Goal: Information Seeking & Learning: Learn about a topic

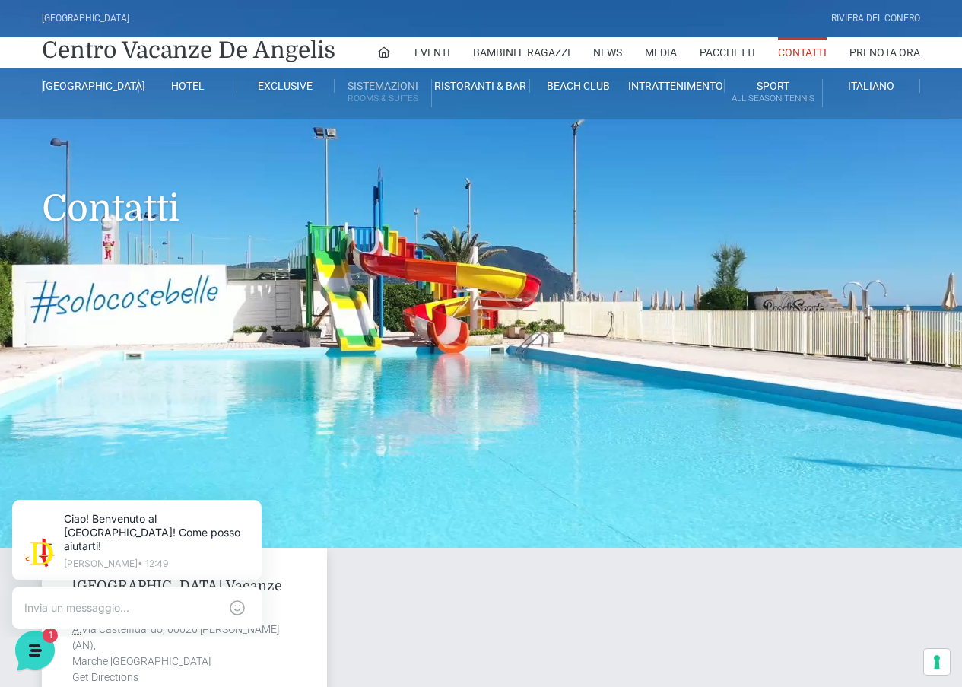
click at [382, 91] on small "Rooms & Suites" at bounding box center [383, 98] width 97 height 14
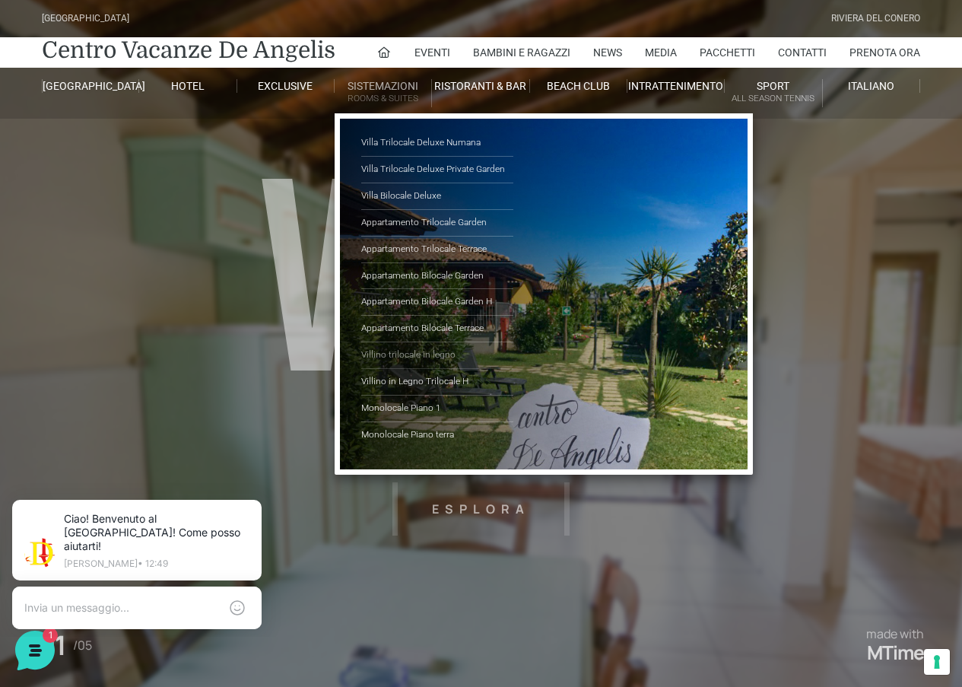
click at [426, 356] on link "Villino trilocale in legno" at bounding box center [437, 355] width 152 height 27
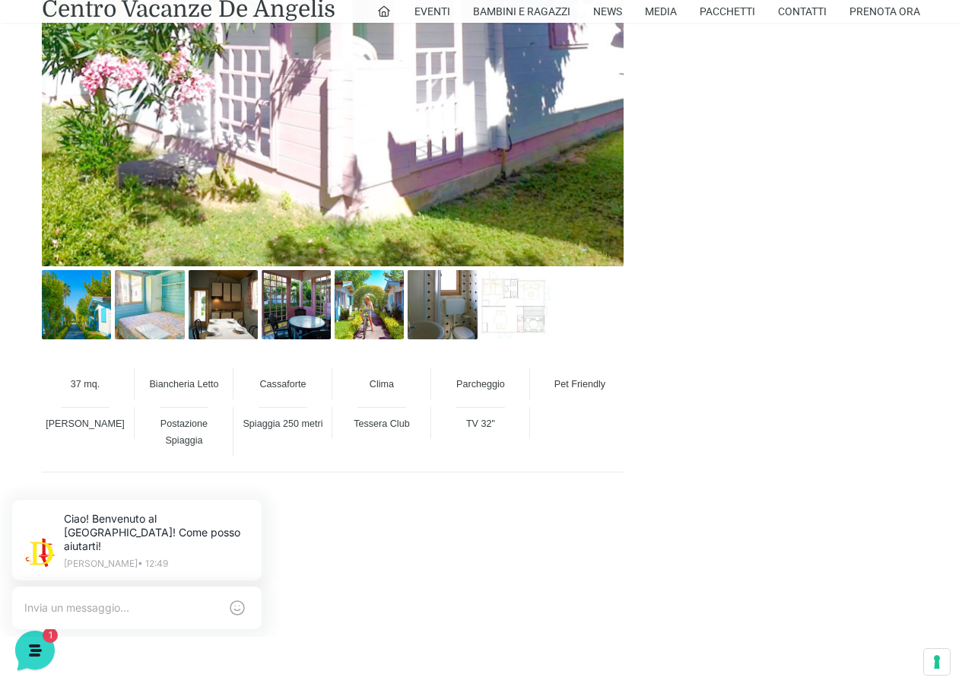
scroll to position [989, 0]
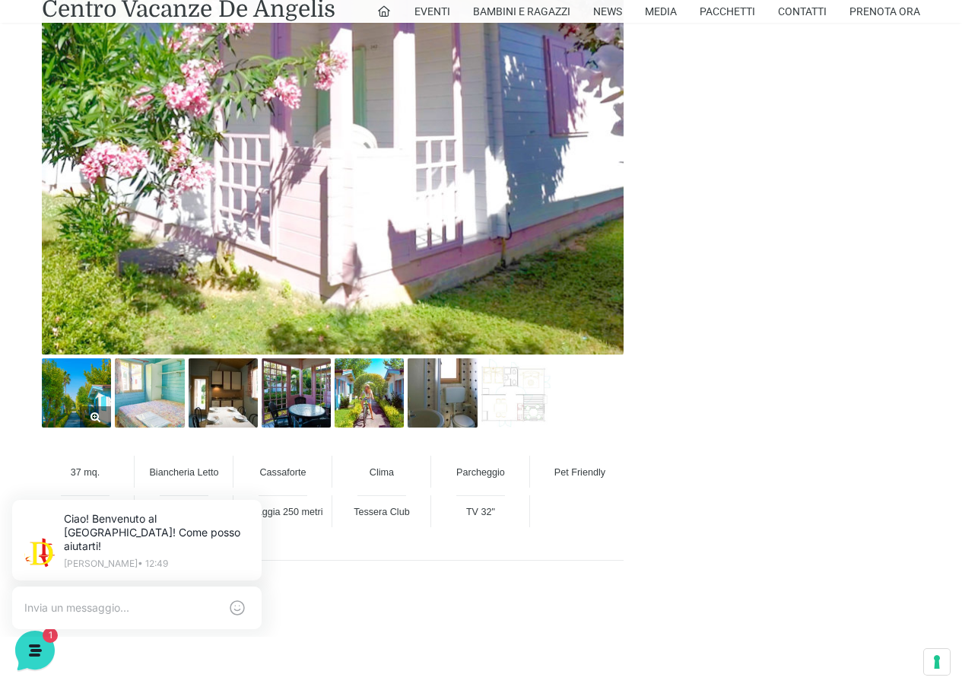
click at [75, 378] on img at bounding box center [76, 392] width 69 height 69
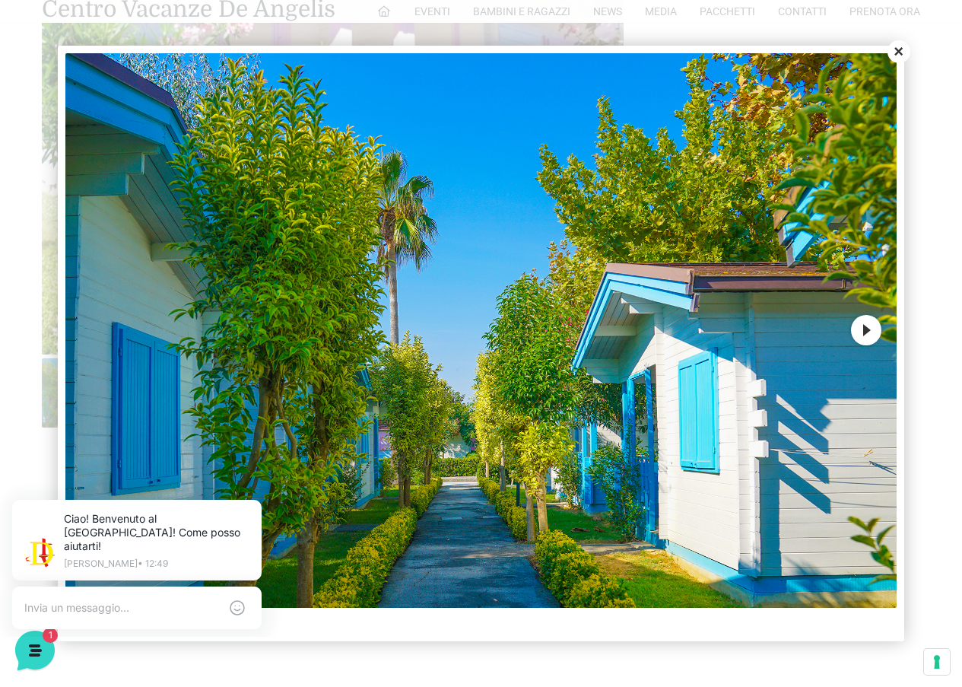
click at [864, 329] on button "Next" at bounding box center [866, 330] width 30 height 30
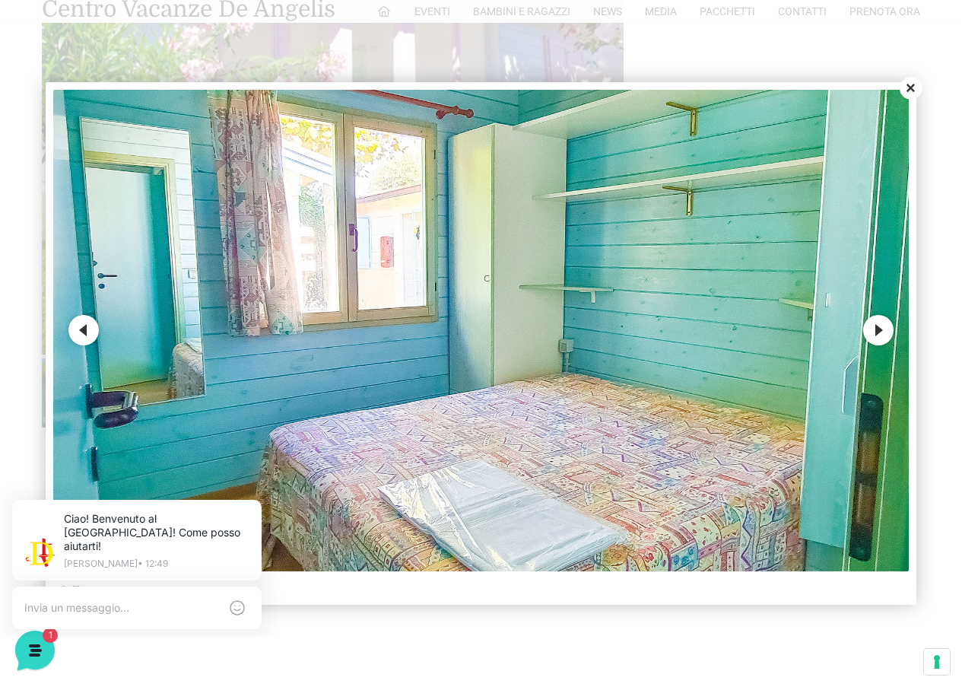
click at [870, 326] on button "Next" at bounding box center [879, 330] width 30 height 30
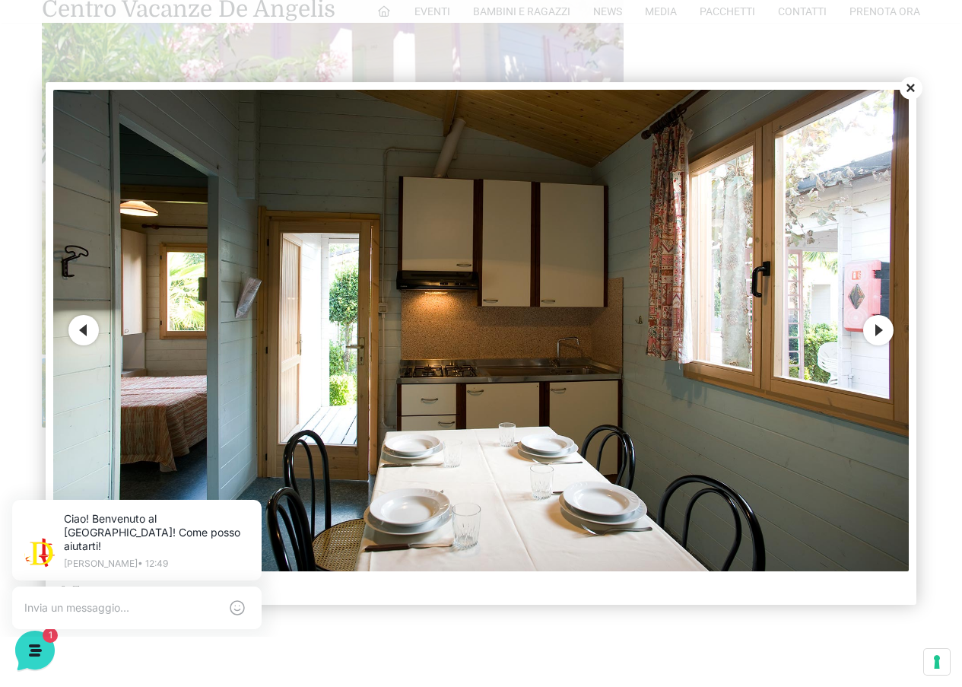
click at [880, 327] on button "Next" at bounding box center [879, 330] width 30 height 30
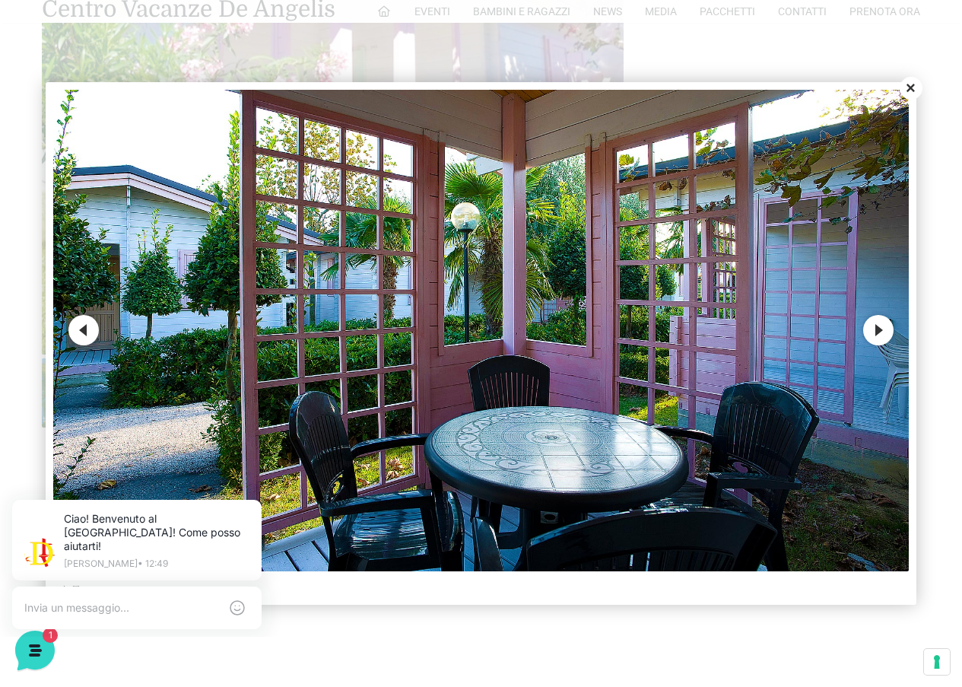
click at [876, 330] on button "Next" at bounding box center [879, 330] width 30 height 30
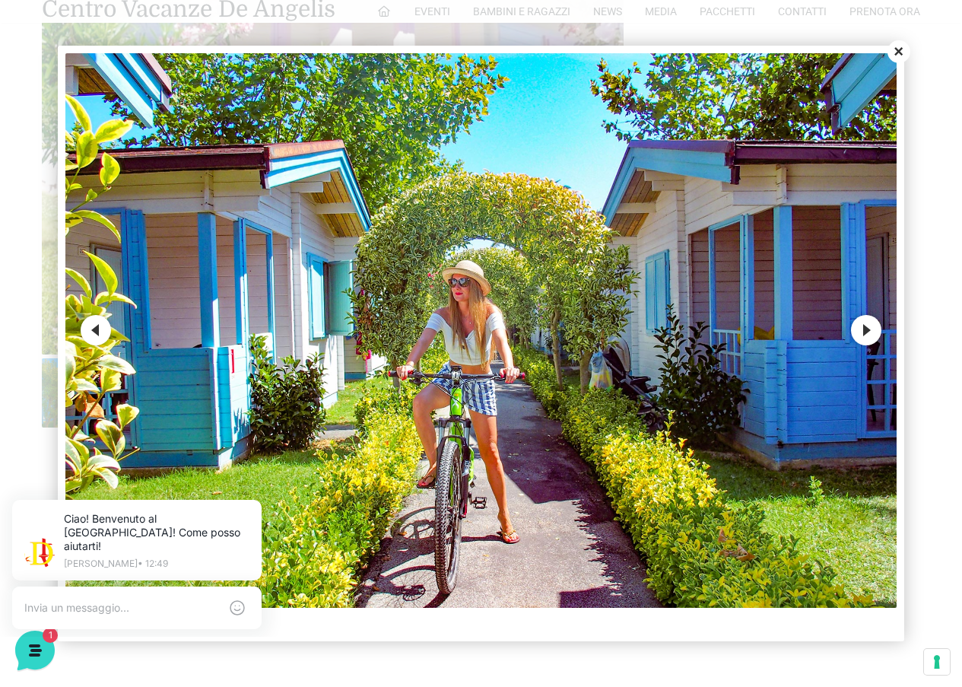
click at [876, 330] on button "Next" at bounding box center [866, 330] width 30 height 30
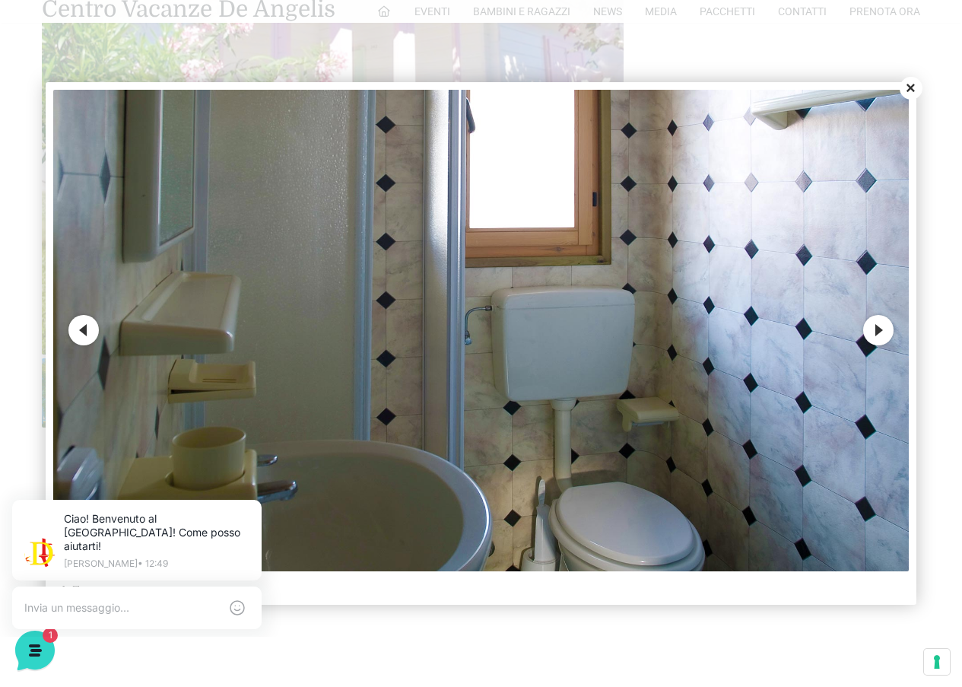
click at [876, 330] on button "Next" at bounding box center [879, 330] width 30 height 30
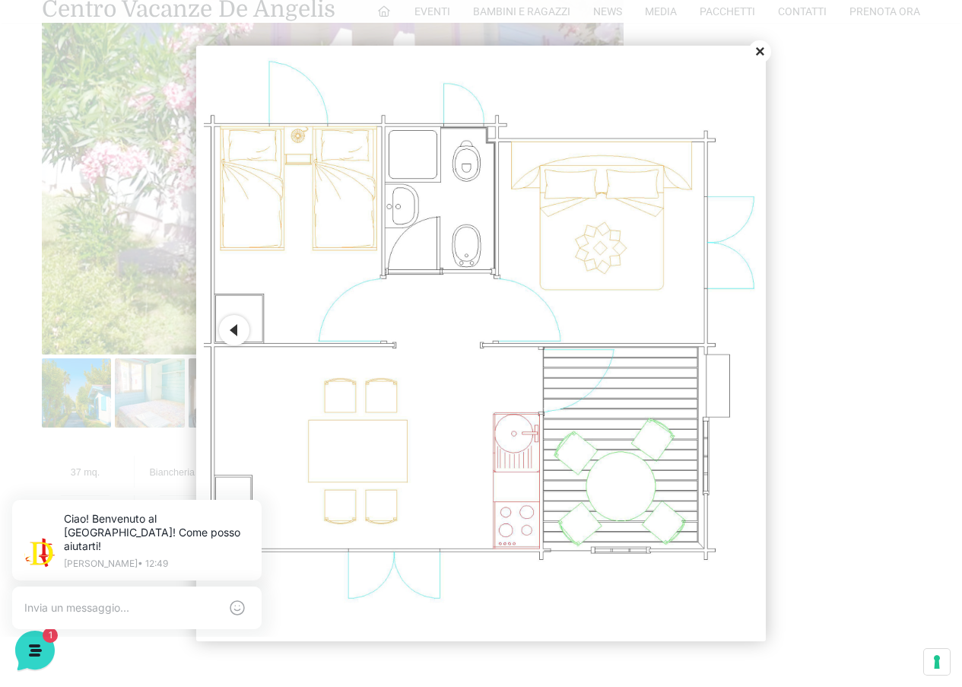
click at [873, 329] on div at bounding box center [481, 343] width 962 height 687
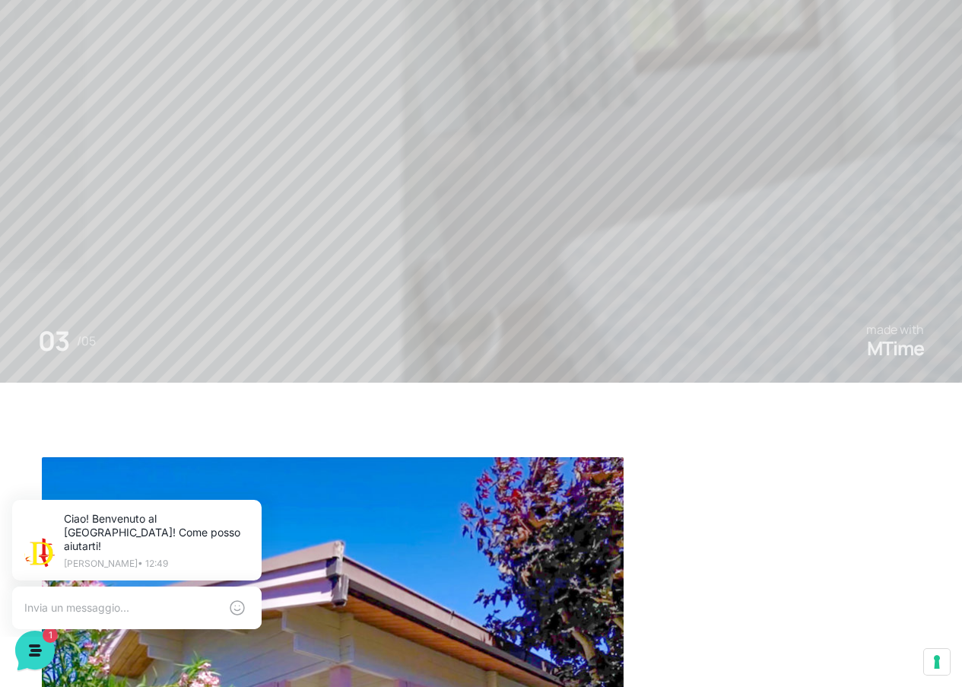
scroll to position [0, 0]
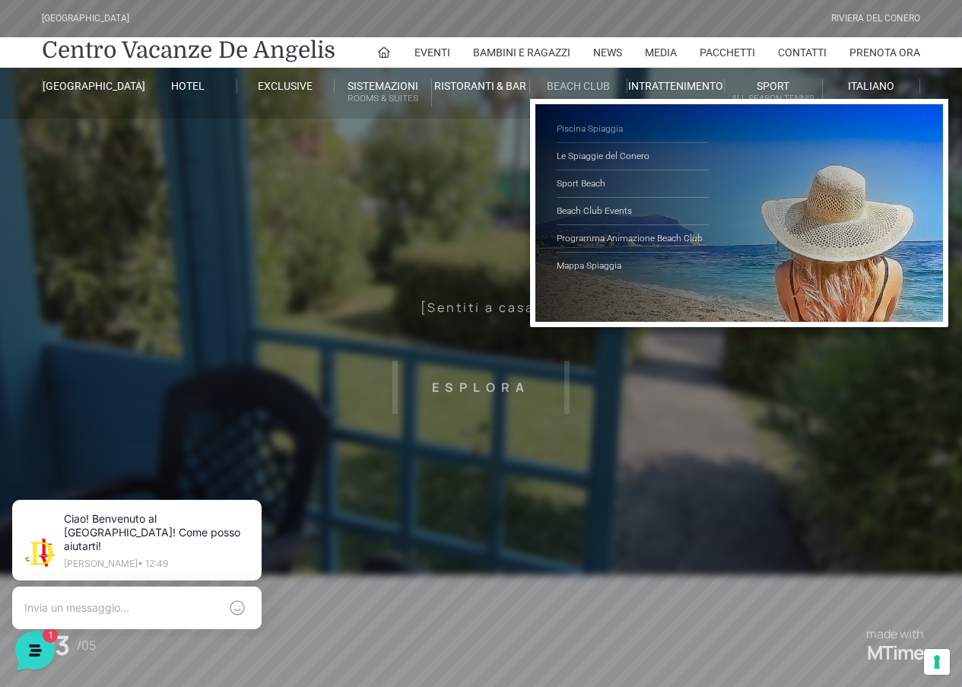
click at [588, 130] on link "Piscina Spiaggia" at bounding box center [633, 129] width 152 height 27
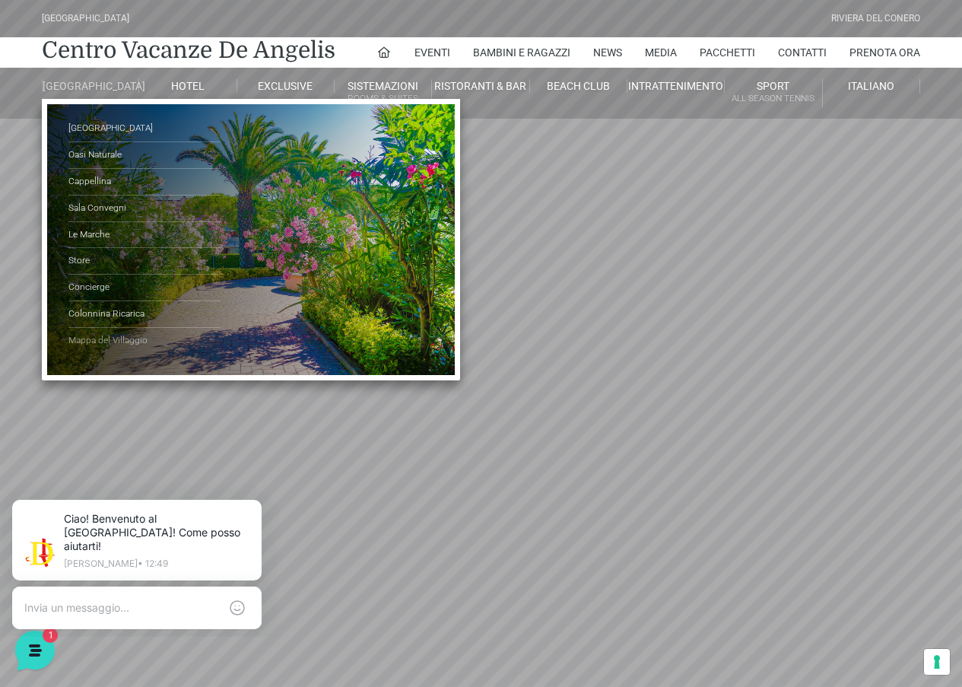
click at [125, 351] on link "Mappa del Villaggio" at bounding box center [144, 341] width 152 height 26
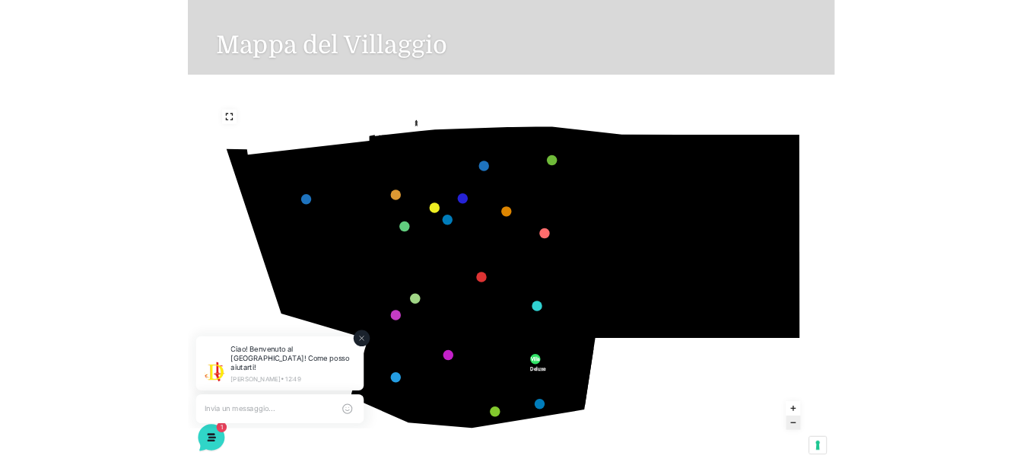
scroll to position [152, 0]
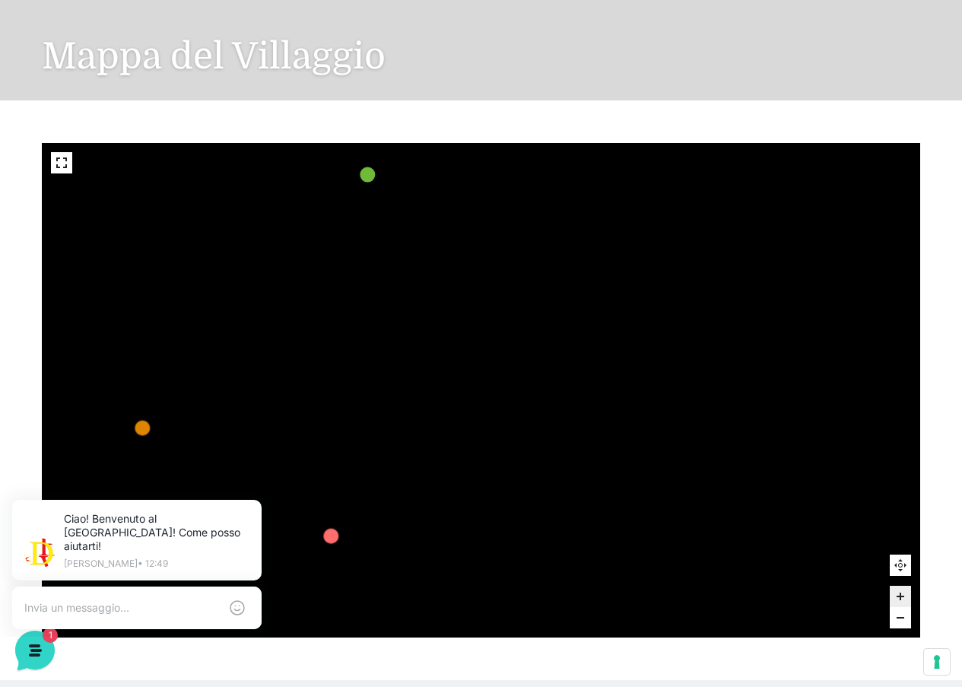
drag, startPoint x: 466, startPoint y: 287, endPoint x: 560, endPoint y: 565, distance: 293.3
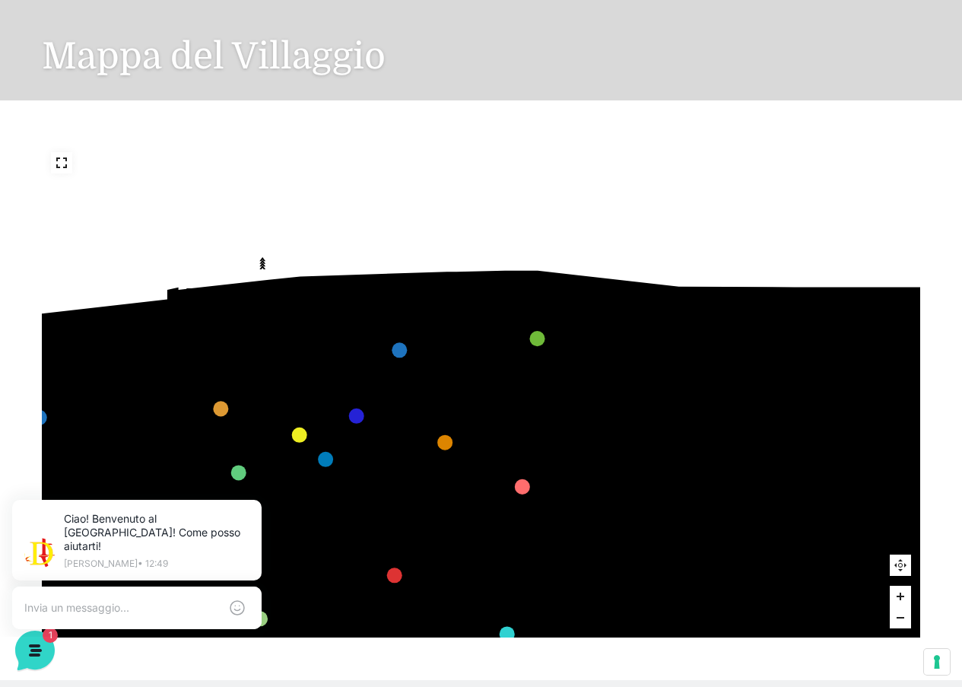
drag, startPoint x: 129, startPoint y: 345, endPoint x: 298, endPoint y: 352, distance: 169.8
click at [298, 352] on icon at bounding box center [298, 352] width 90 height 88
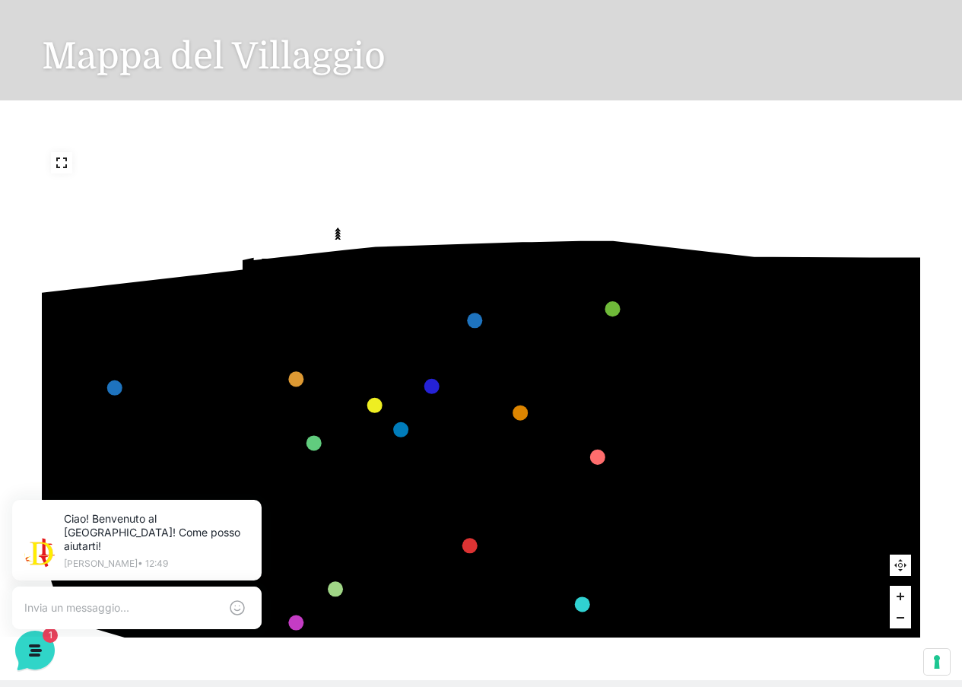
drag, startPoint x: 217, startPoint y: 366, endPoint x: 292, endPoint y: 336, distance: 81.0
click at [292, 336] on icon at bounding box center [299, 311] width 73 height 67
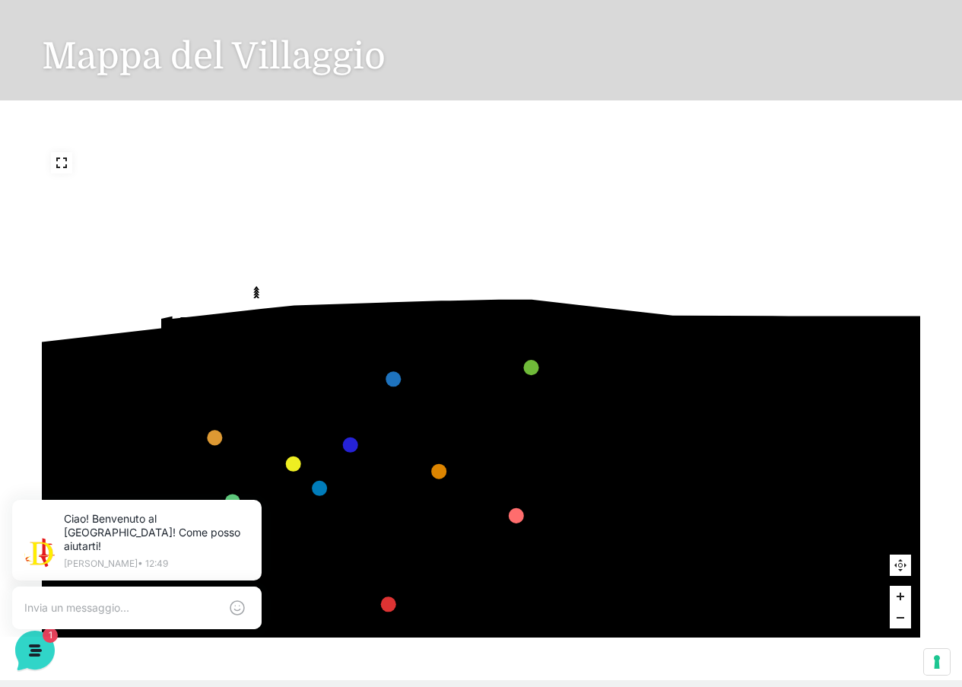
drag, startPoint x: 219, startPoint y: 390, endPoint x: 138, endPoint y: 449, distance: 100.3
click at [138, 449] on icon "436 435 437 434 441 430 440 431 439 432 438 433 424 423 425 422 429 418 428 419…" at bounding box center [449, 590] width 1198 height 674
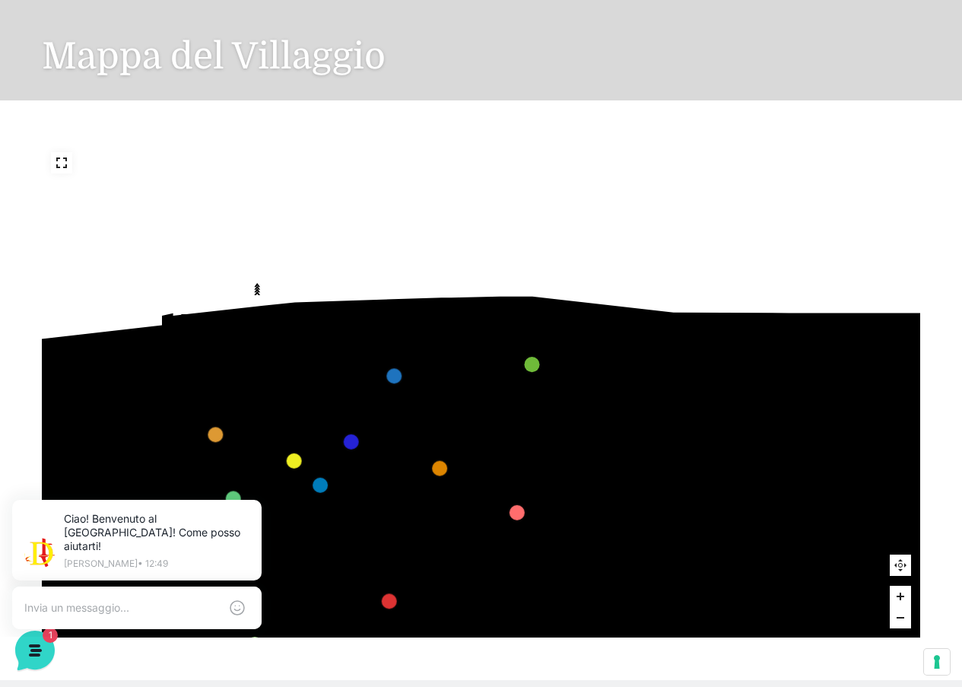
drag, startPoint x: 282, startPoint y: 367, endPoint x: 285, endPoint y: 346, distance: 20.8
click at [283, 357] on icon at bounding box center [292, 378] width 90 height 88
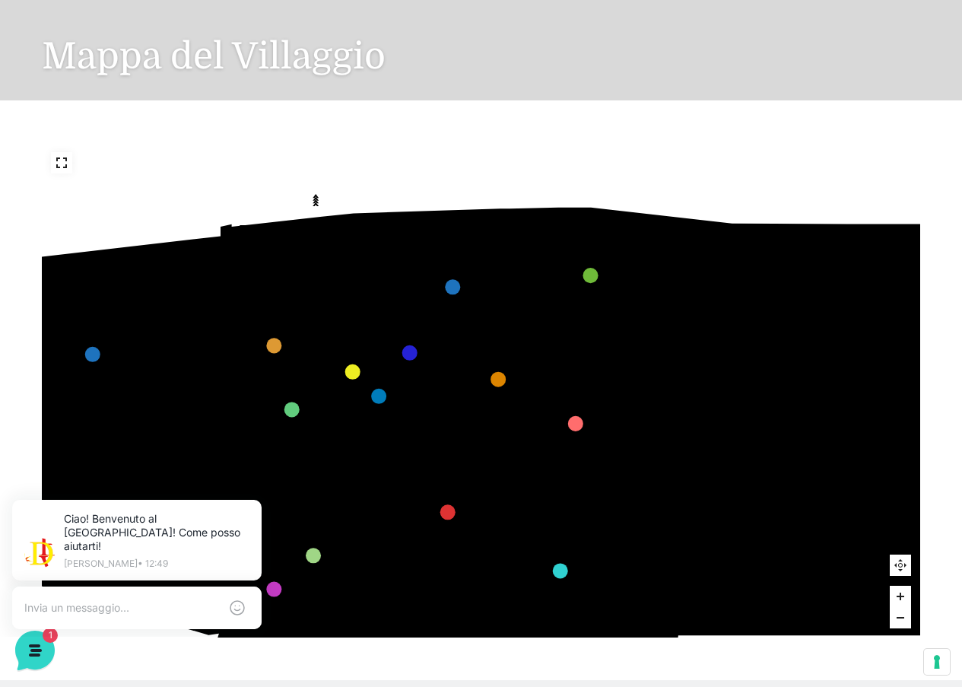
drag, startPoint x: 588, startPoint y: 456, endPoint x: 649, endPoint y: 364, distance: 109.7
click at [649, 364] on icon "436 435 437 434 441 430 440 431 439 432 438 433 424 423 425 422 429 418 428 419…" at bounding box center [508, 498] width 1198 height 674
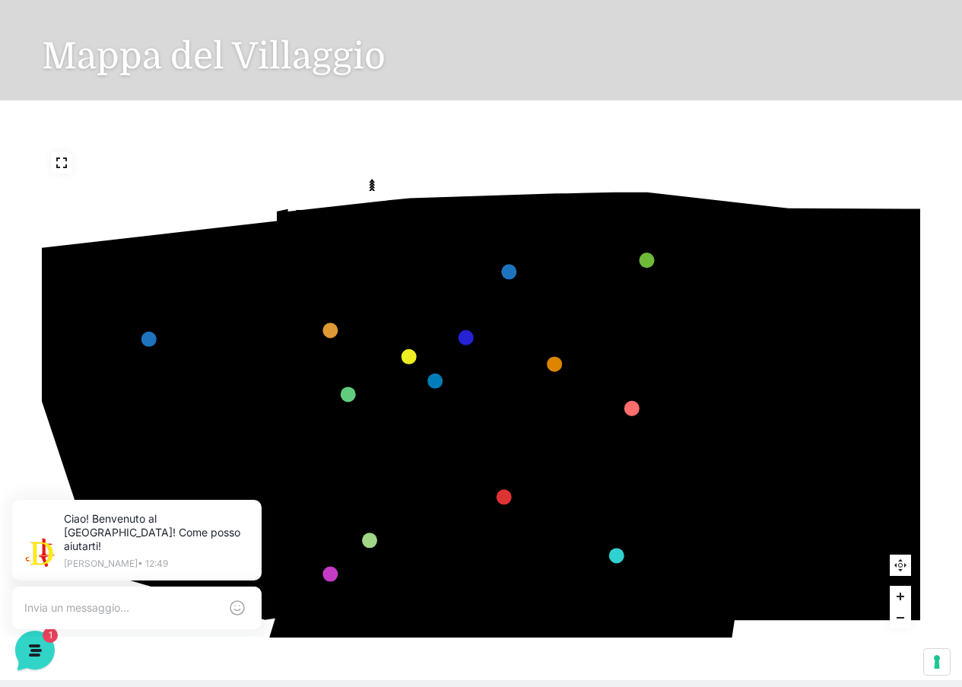
drag, startPoint x: 708, startPoint y: 397, endPoint x: 742, endPoint y: 389, distance: 35.2
click at [742, 389] on icon "436 435 437 434 441 430 440 431 439 432 438 433 424 423 425 422 429 418 428 419…" at bounding box center [565, 482] width 1198 height 674
